Goal: Book appointment/travel/reservation

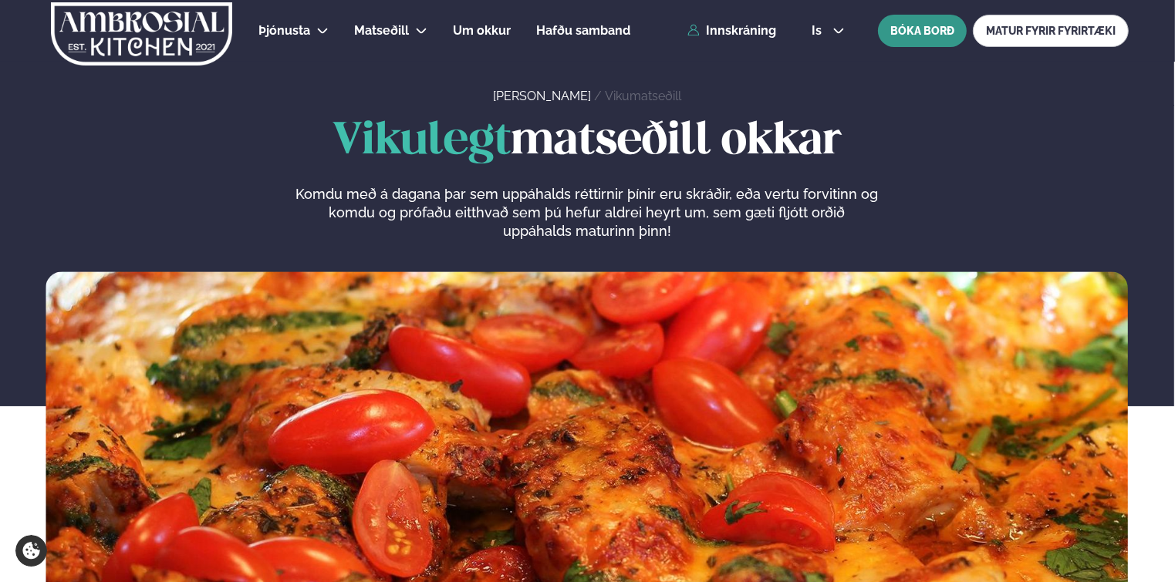
click at [908, 33] on button "BÓKA BORÐ" at bounding box center [922, 31] width 89 height 32
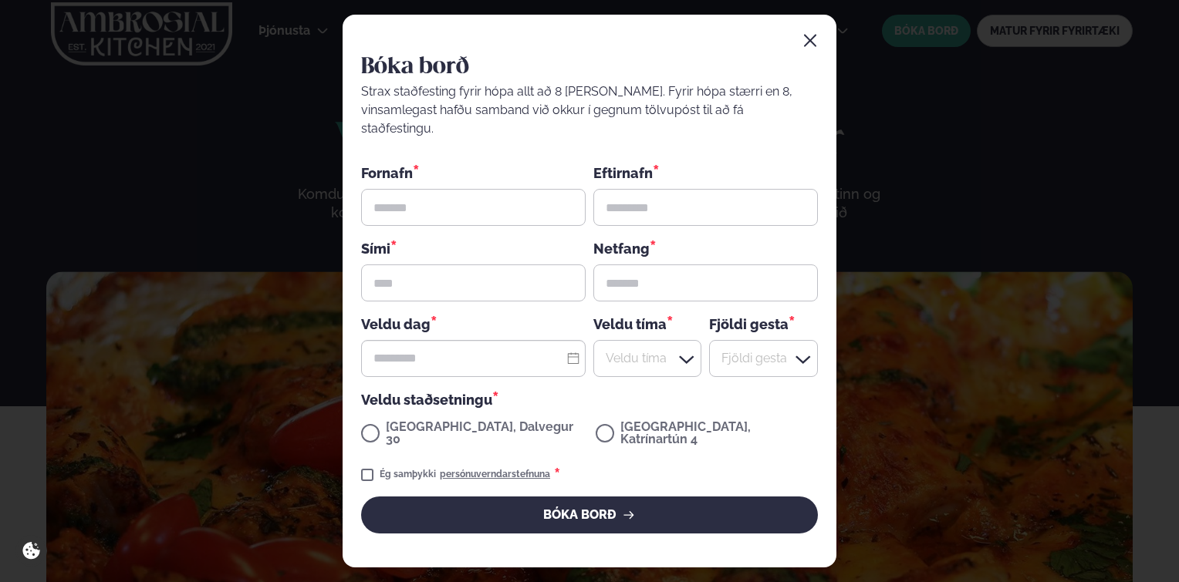
click at [939, 116] on div "Bóka borð Strax staðfesting fyrir hópa allt að 8 [PERSON_NAME]. Fyrir hópa stær…" at bounding box center [589, 291] width 1179 height 582
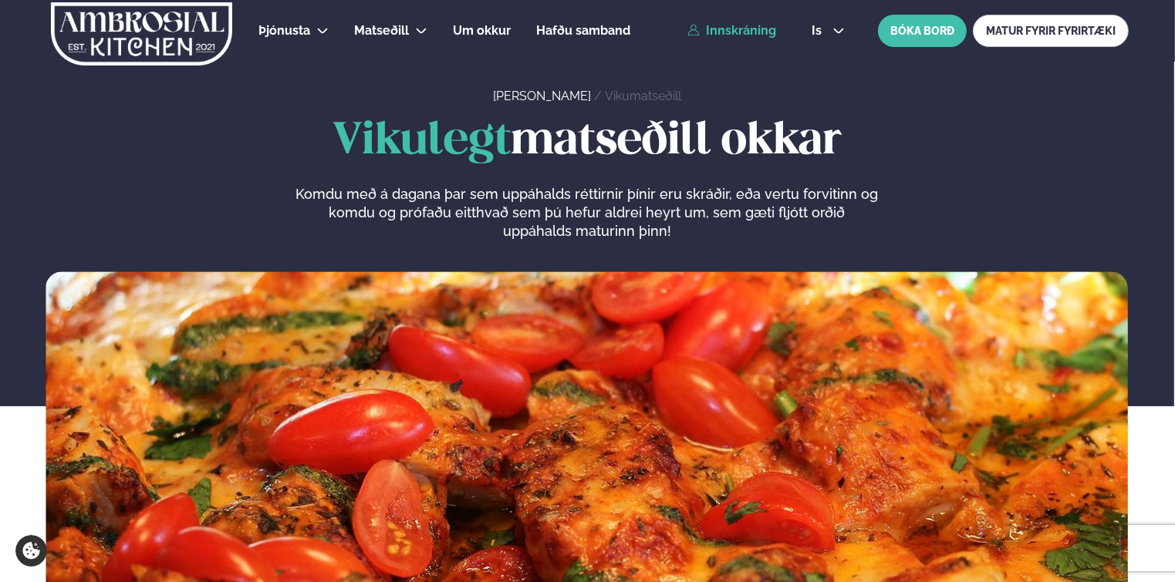
click at [737, 32] on link "Innskráning" at bounding box center [731, 31] width 89 height 14
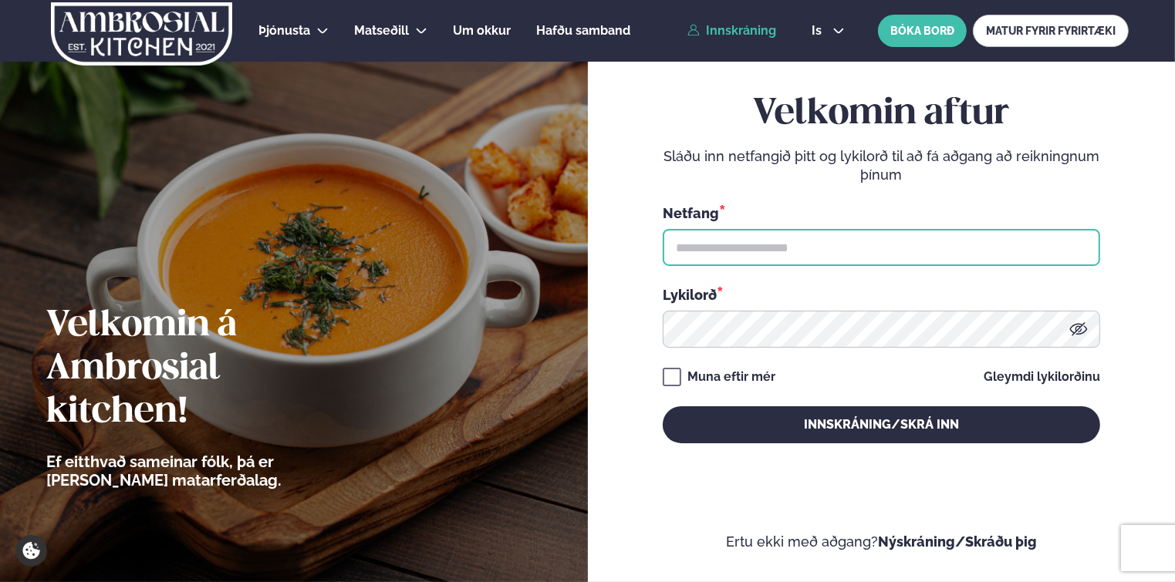
type input "**********"
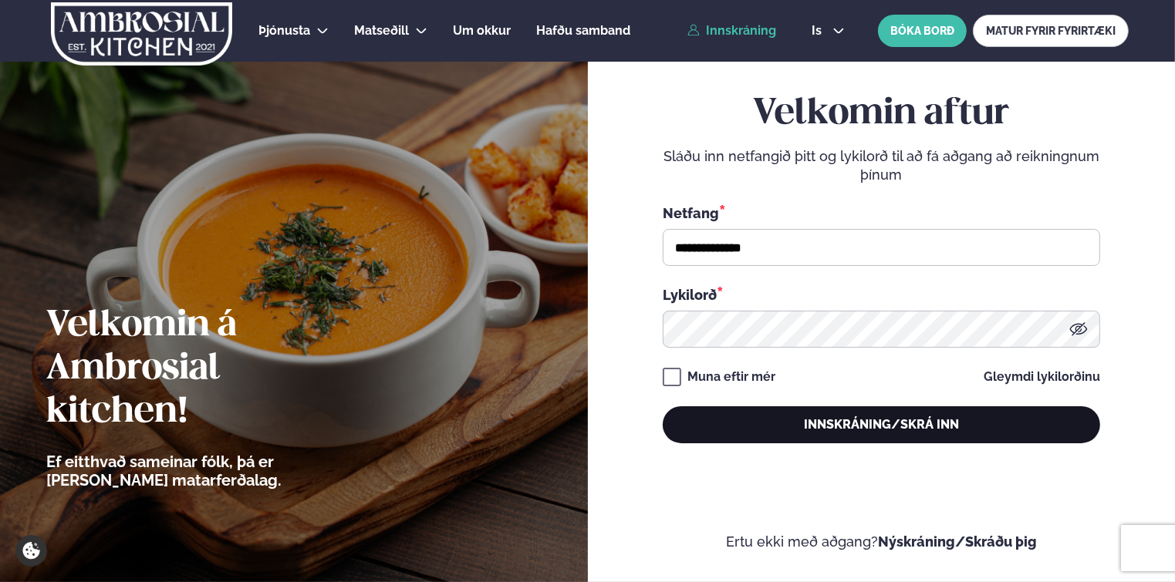
click at [744, 426] on button "Innskráning/Skrá inn" at bounding box center [881, 424] width 437 height 37
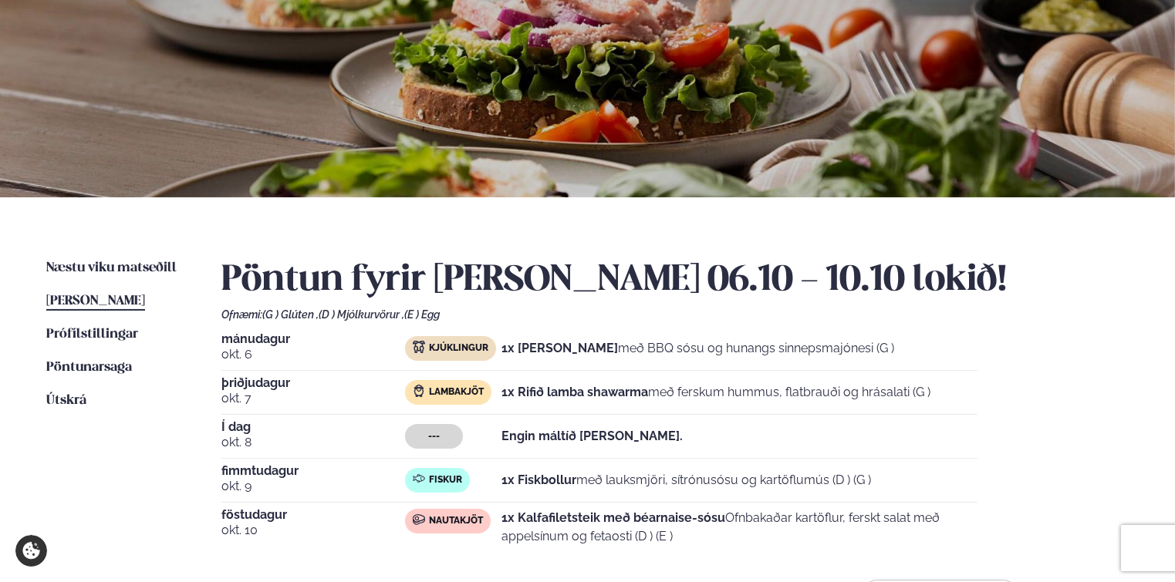
scroll to position [154, 0]
